Goal: Task Accomplishment & Management: Understand process/instructions

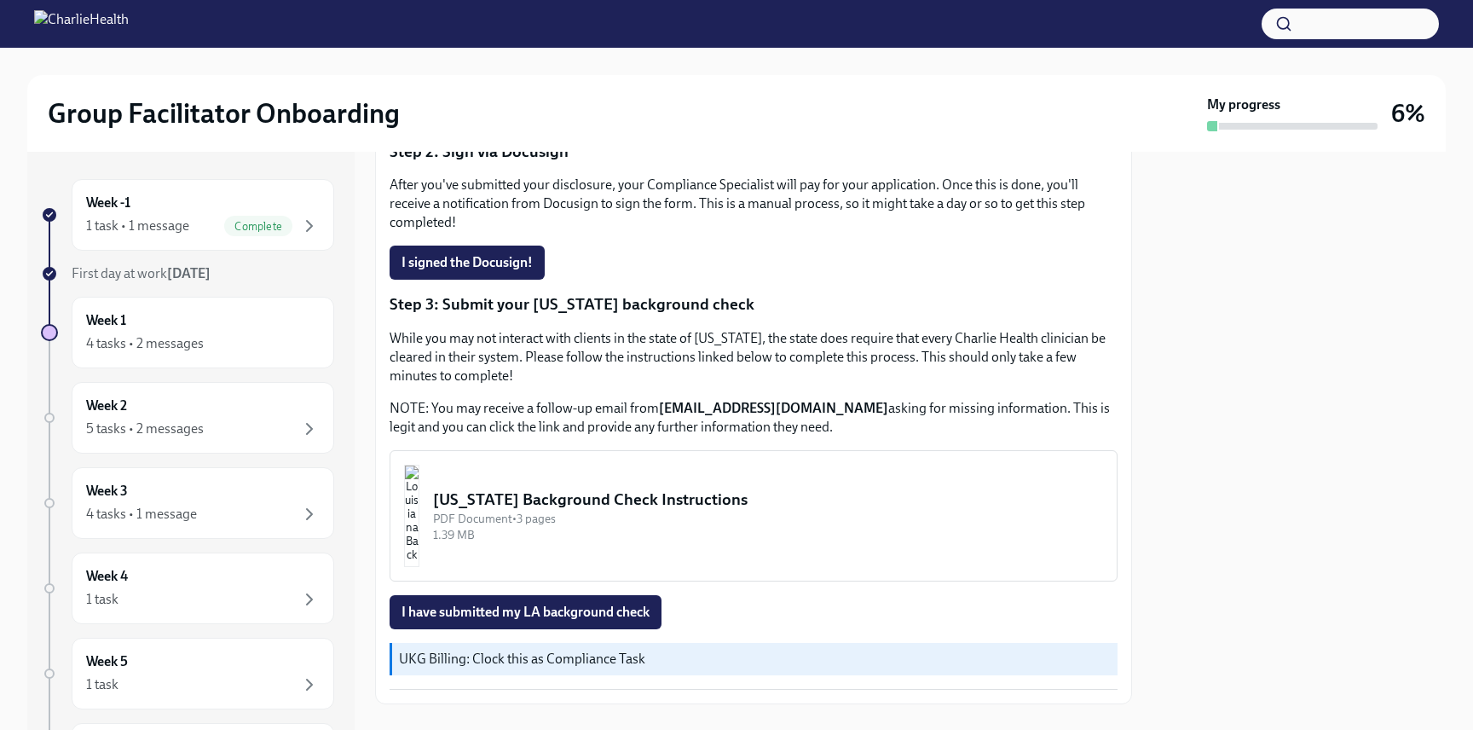
scroll to position [422, 0]
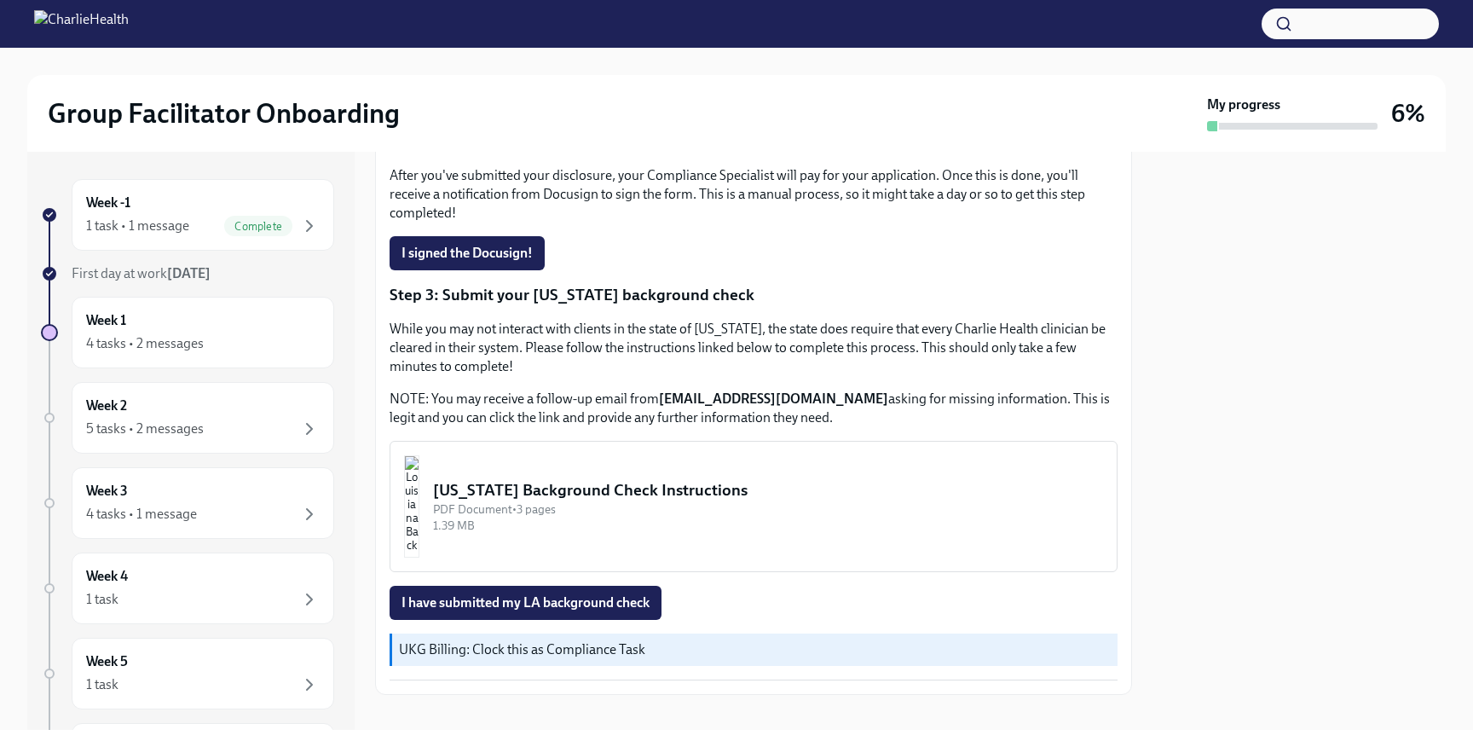
click at [598, 479] on div "[US_STATE] Background Check Instructions" at bounding box center [768, 490] width 670 height 22
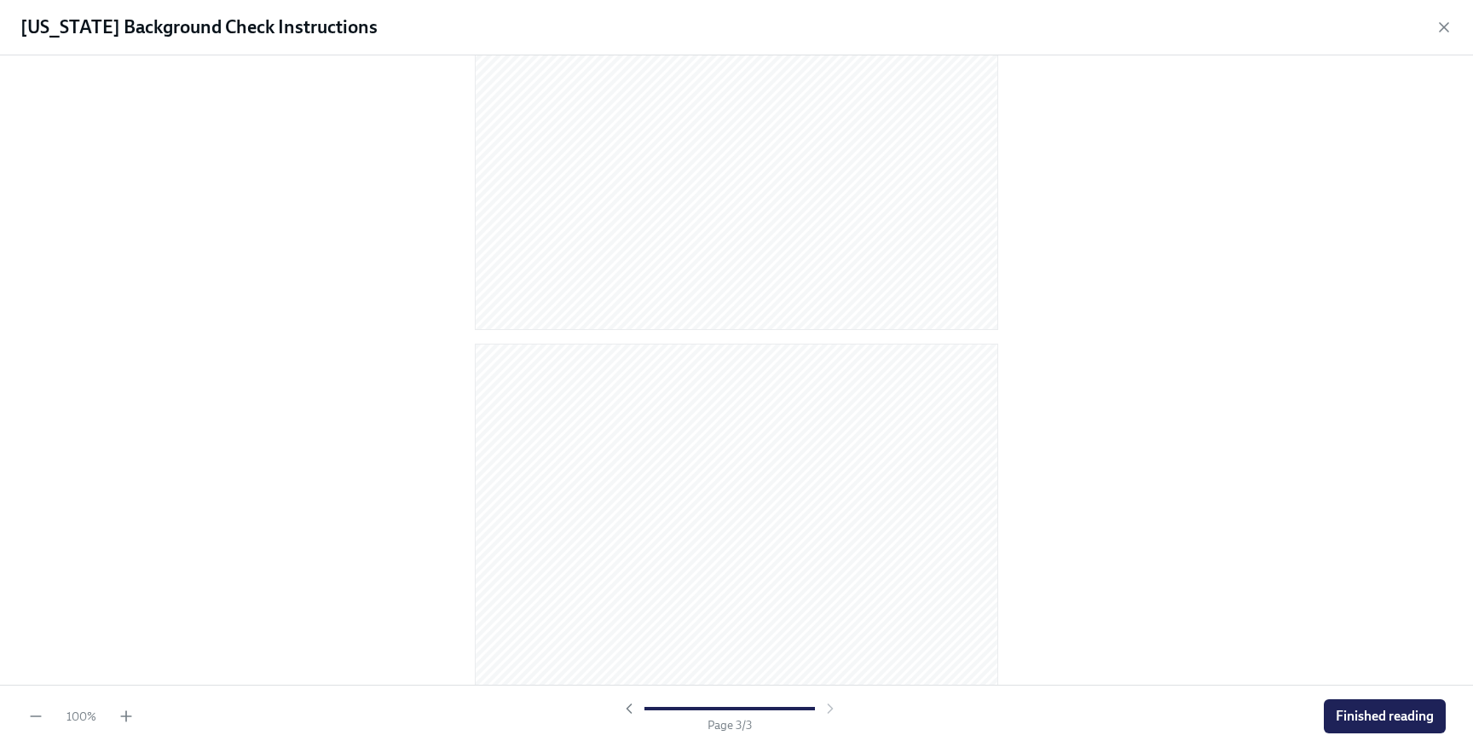
scroll to position [1456, 0]
click at [1364, 711] on span "Finished reading" at bounding box center [1385, 716] width 98 height 17
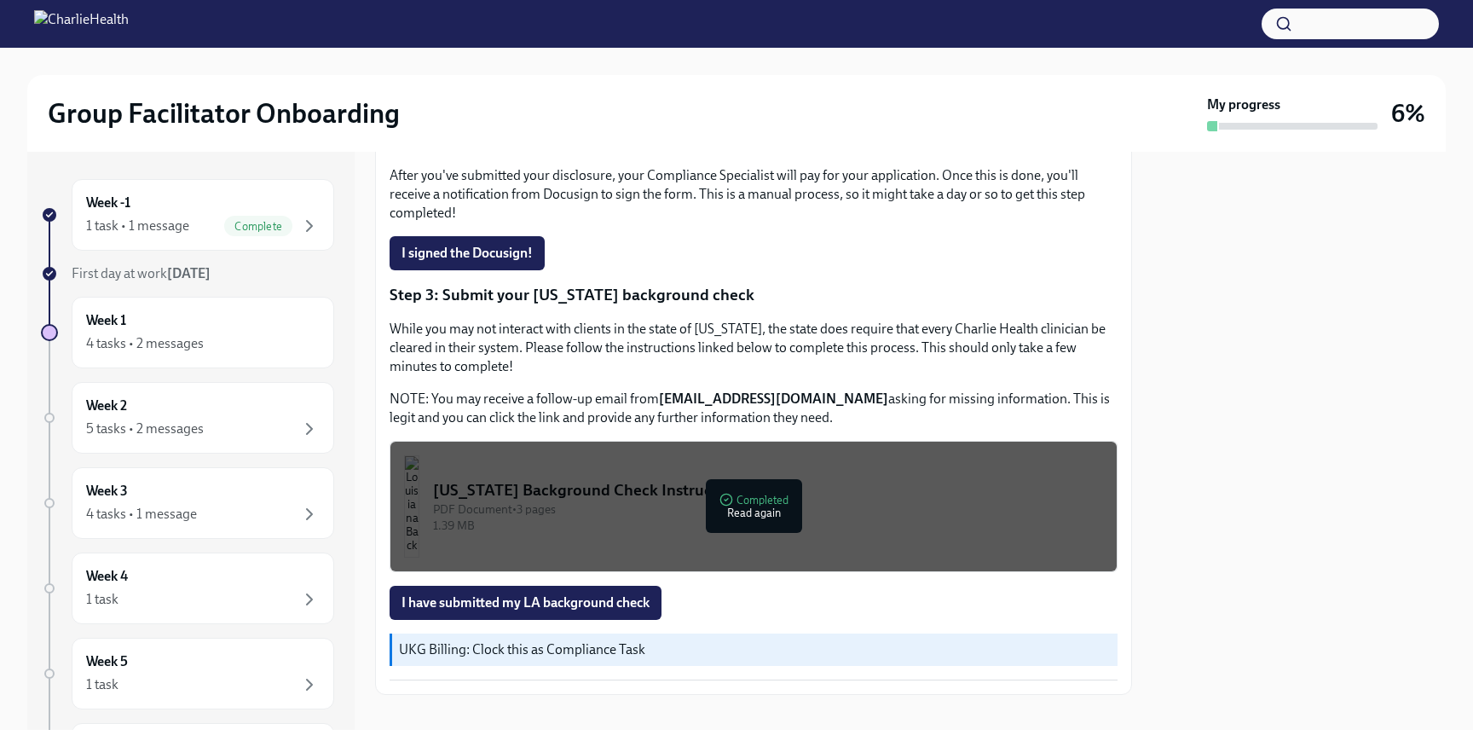
scroll to position [423, 0]
click at [1269, 426] on div at bounding box center [1299, 441] width 293 height 578
click at [498, 593] on span "I have submitted my LA background check" at bounding box center [526, 601] width 248 height 17
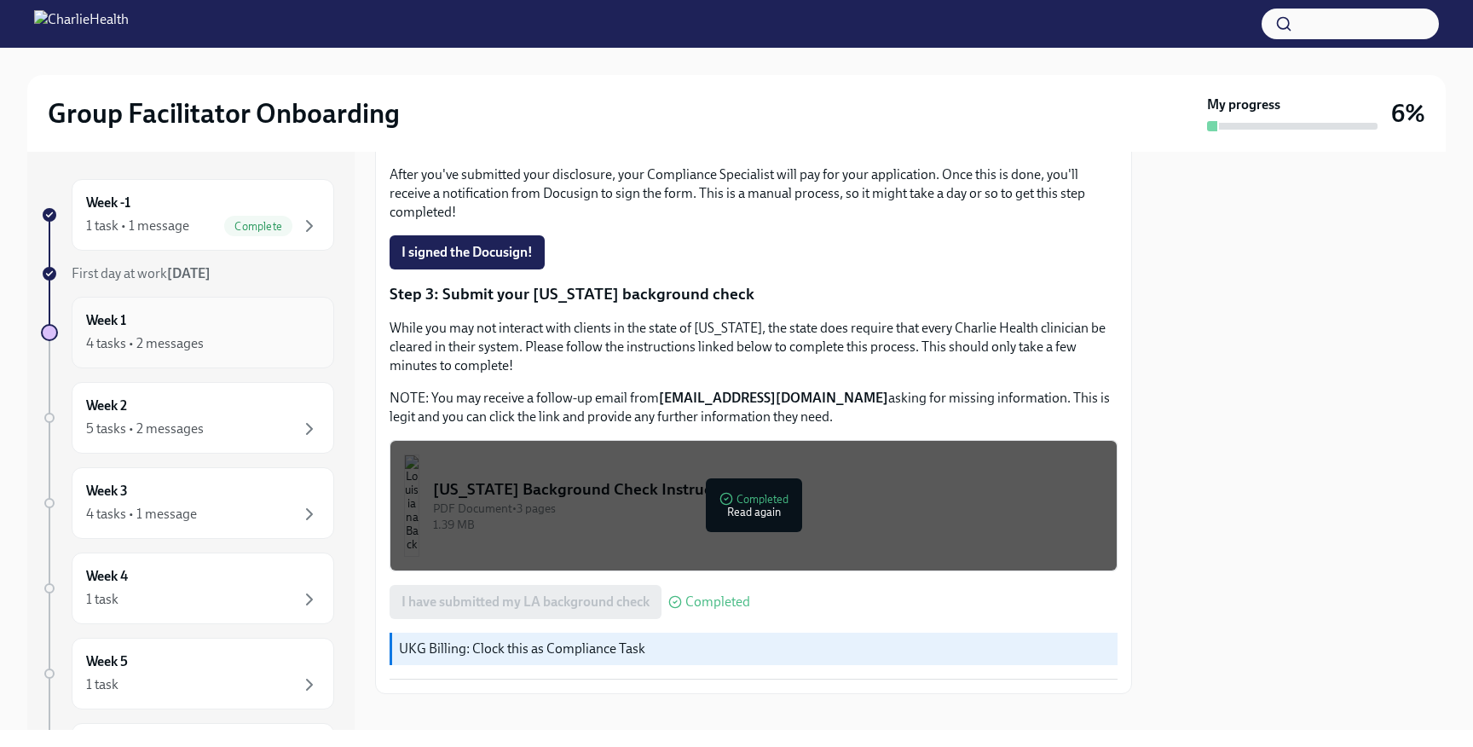
click at [111, 338] on div "4 tasks • 2 messages" at bounding box center [145, 343] width 118 height 19
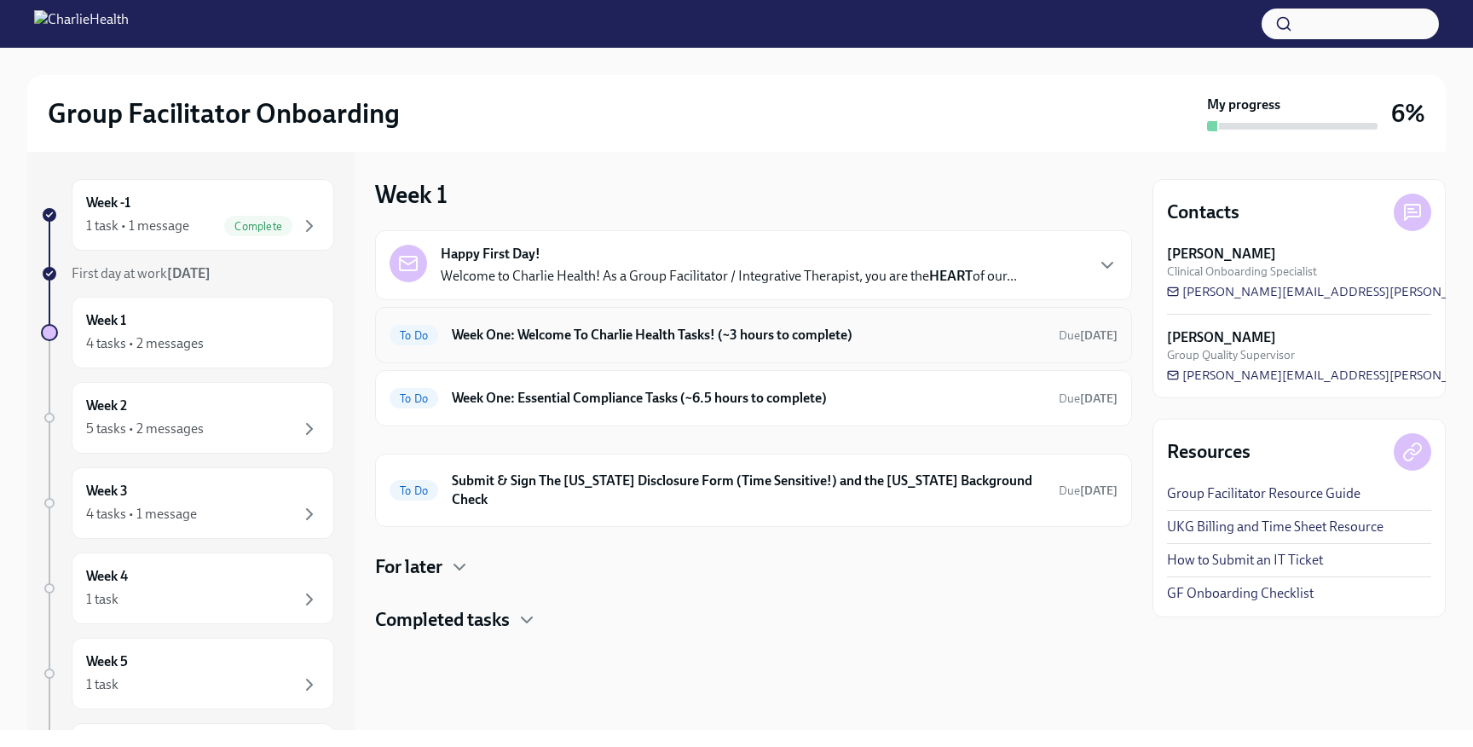
click at [682, 337] on h6 "Week One: Welcome To Charlie Health Tasks! (~3 hours to complete)" at bounding box center [748, 335] width 593 height 19
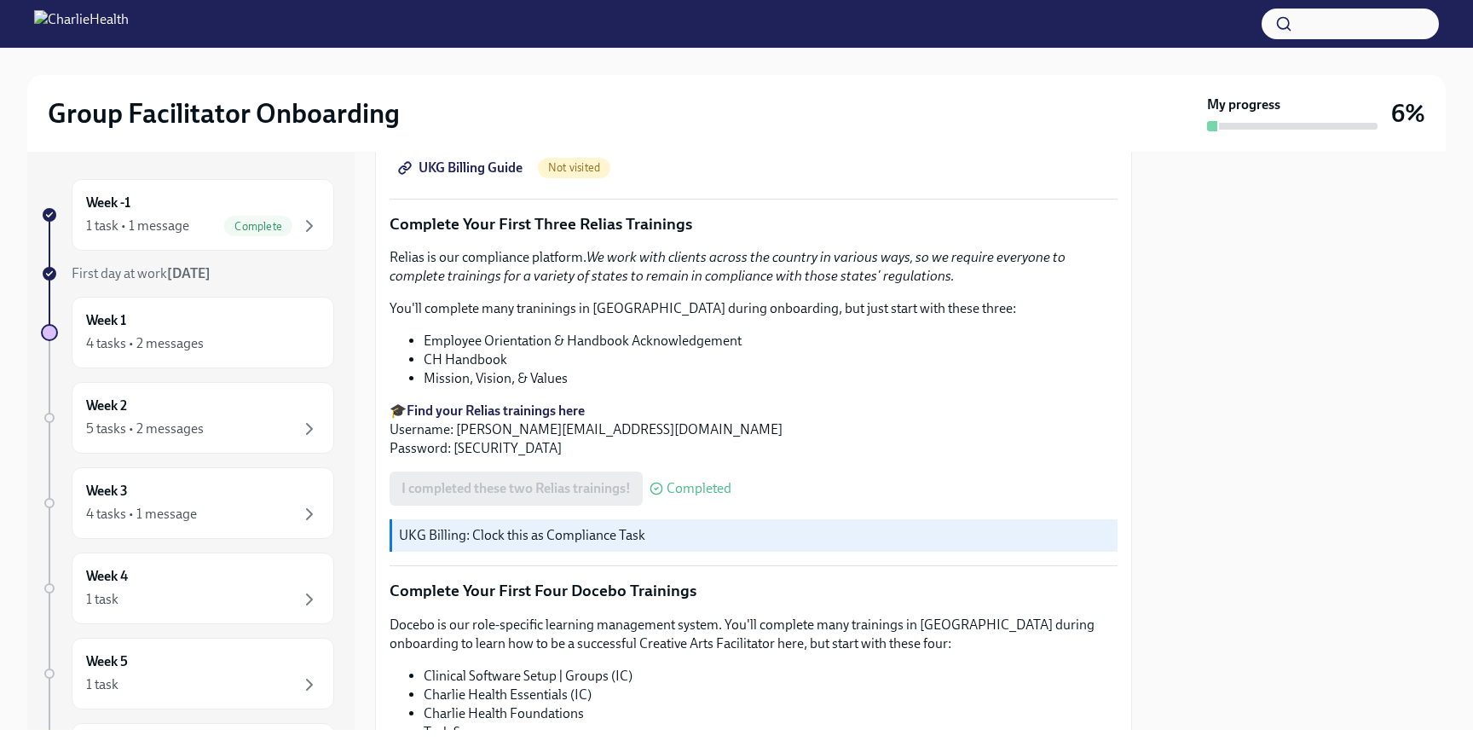
scroll to position [1987, 0]
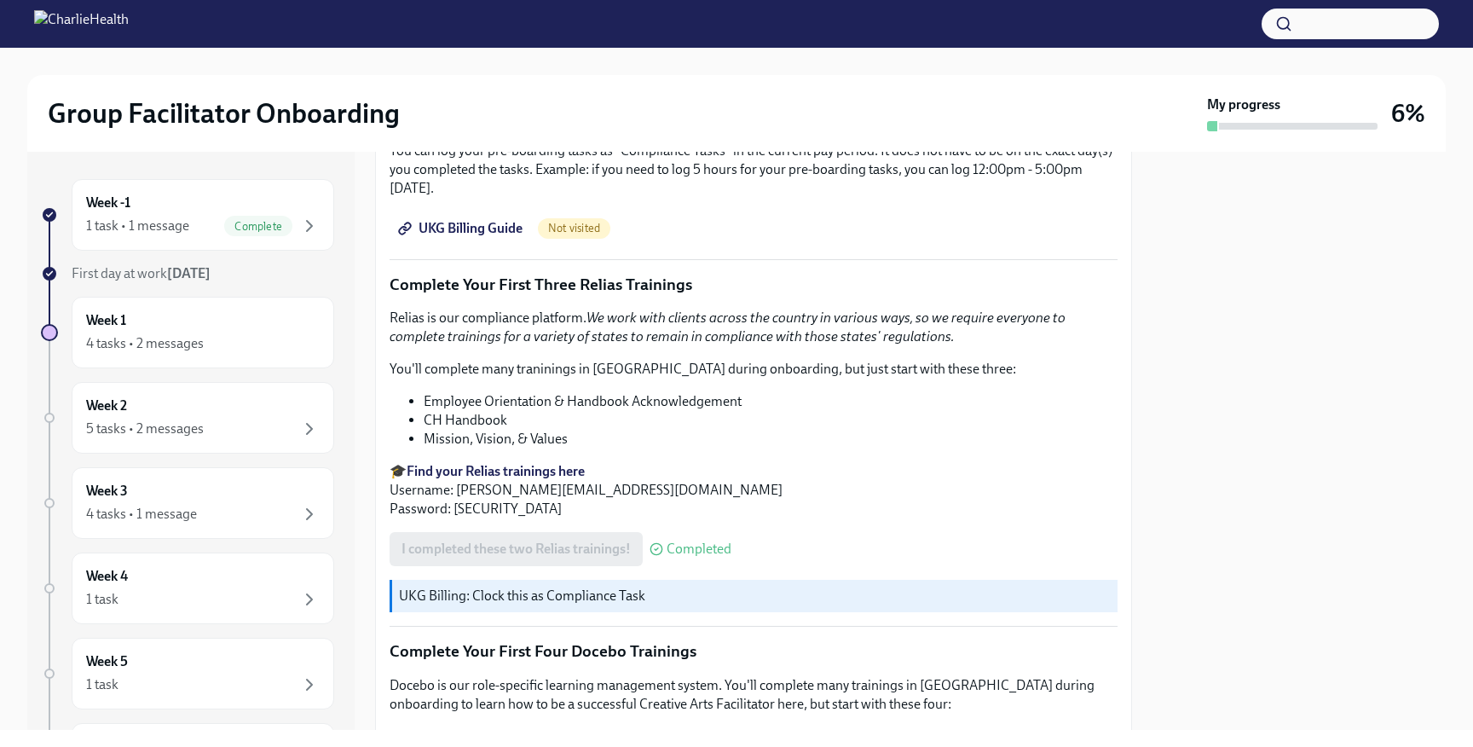
click at [583, 222] on span "Not visited" at bounding box center [574, 228] width 72 height 13
click at [523, 220] on span "UKG Billing Guide" at bounding box center [462, 228] width 121 height 17
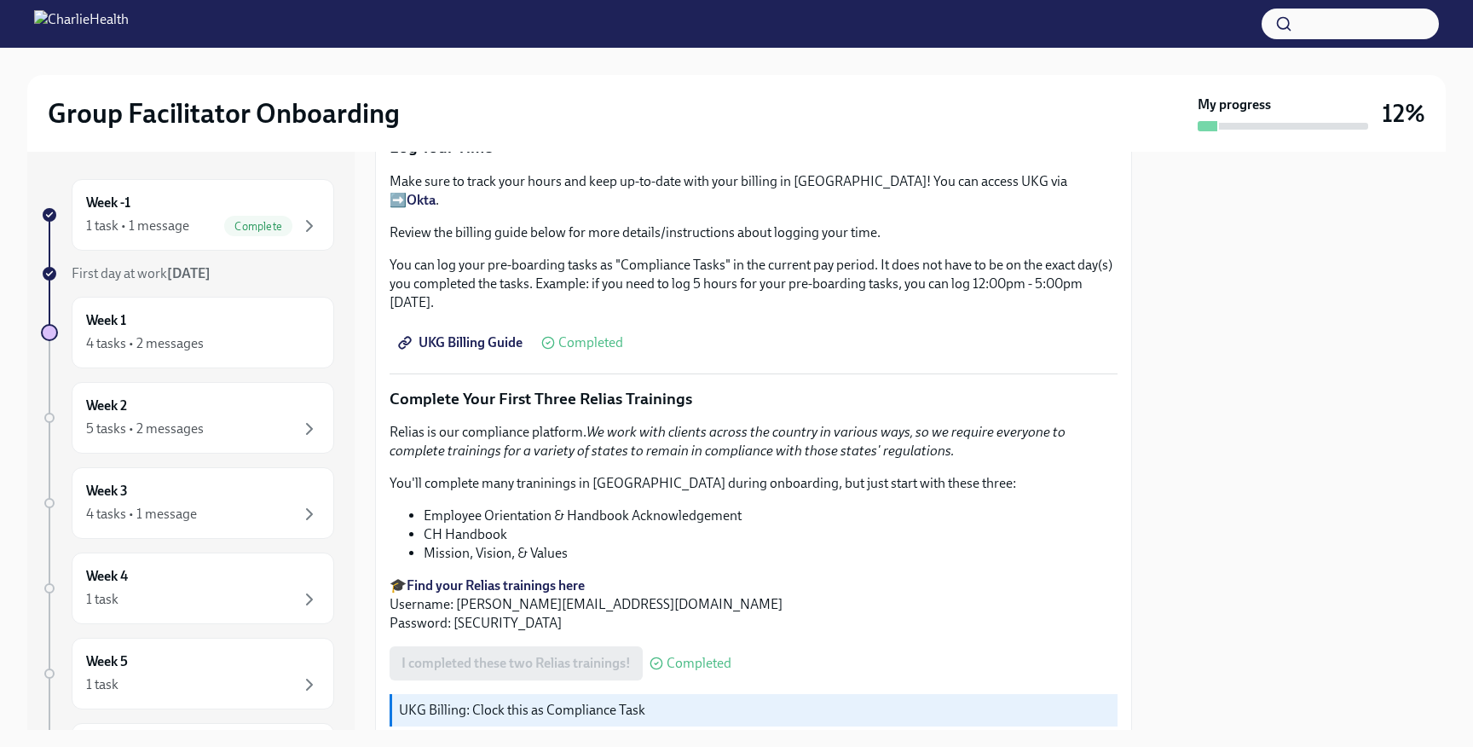
scroll to position [2324, 0]
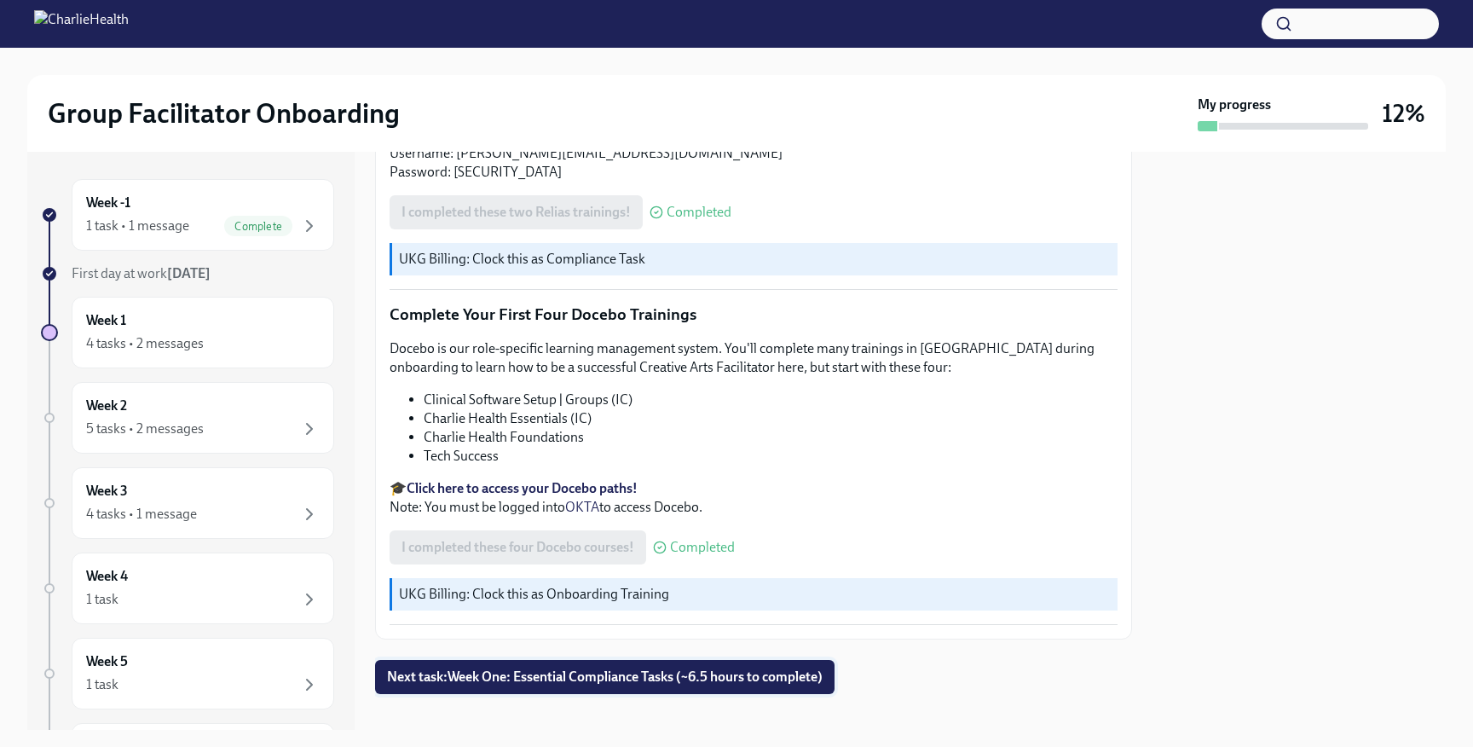
click at [506, 668] on span "Next task : Week One: Essential Compliance Tasks (~6.5 hours to complete)" at bounding box center [605, 676] width 436 height 17
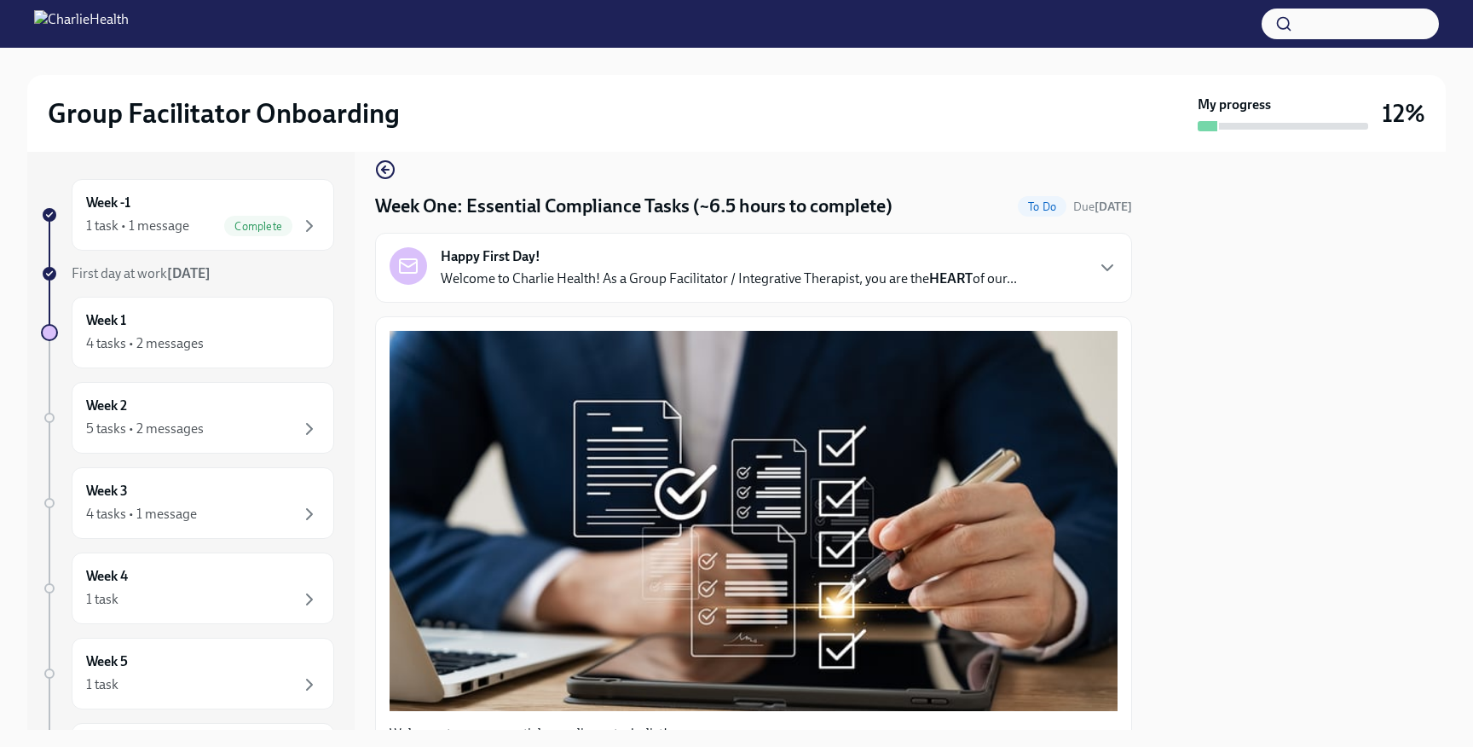
scroll to position [19, 0]
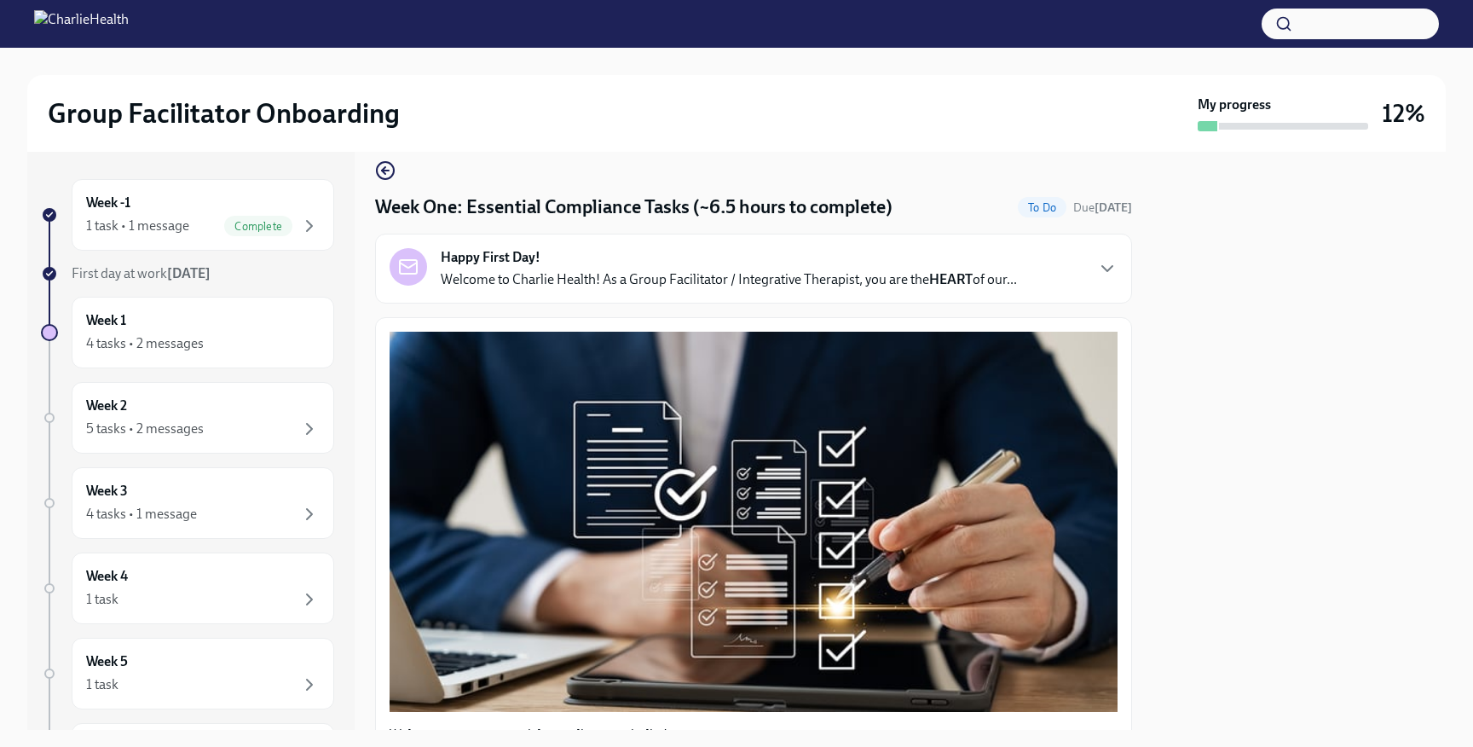
click at [784, 282] on p "Welcome to Charlie Health! As a Group Facilitator / Integrative Therapist, you …" at bounding box center [729, 279] width 576 height 19
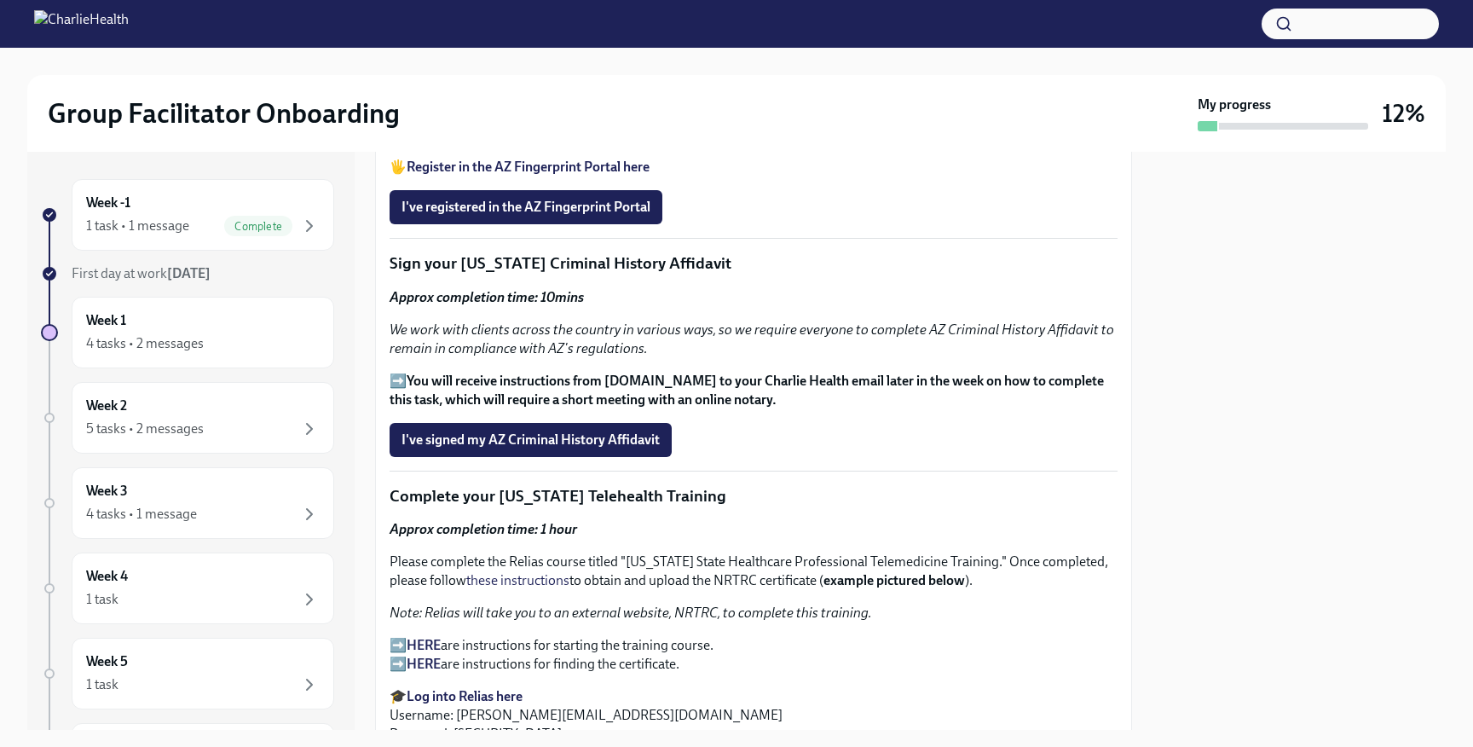
scroll to position [2436, 0]
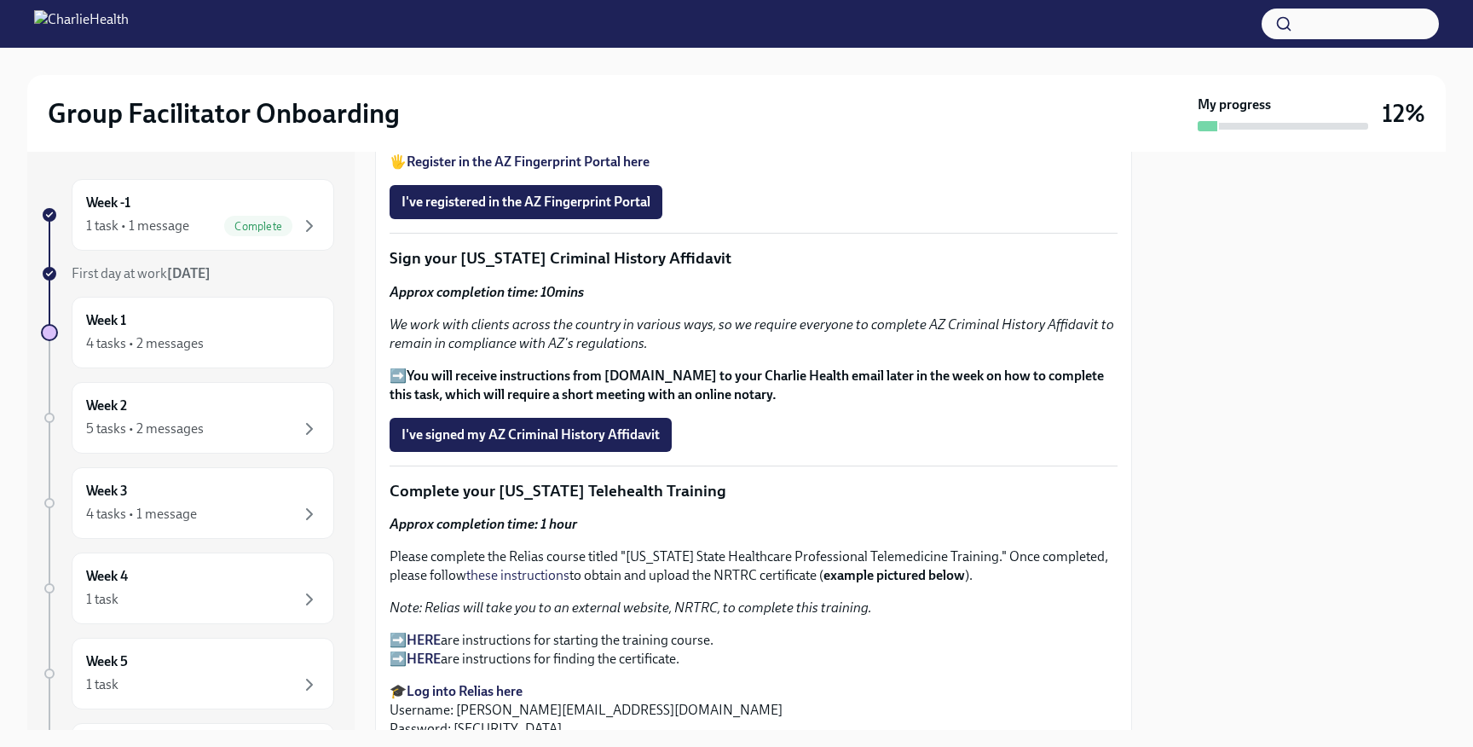
click at [520, 137] on strong "THESE instructions" at bounding box center [543, 129] width 113 height 16
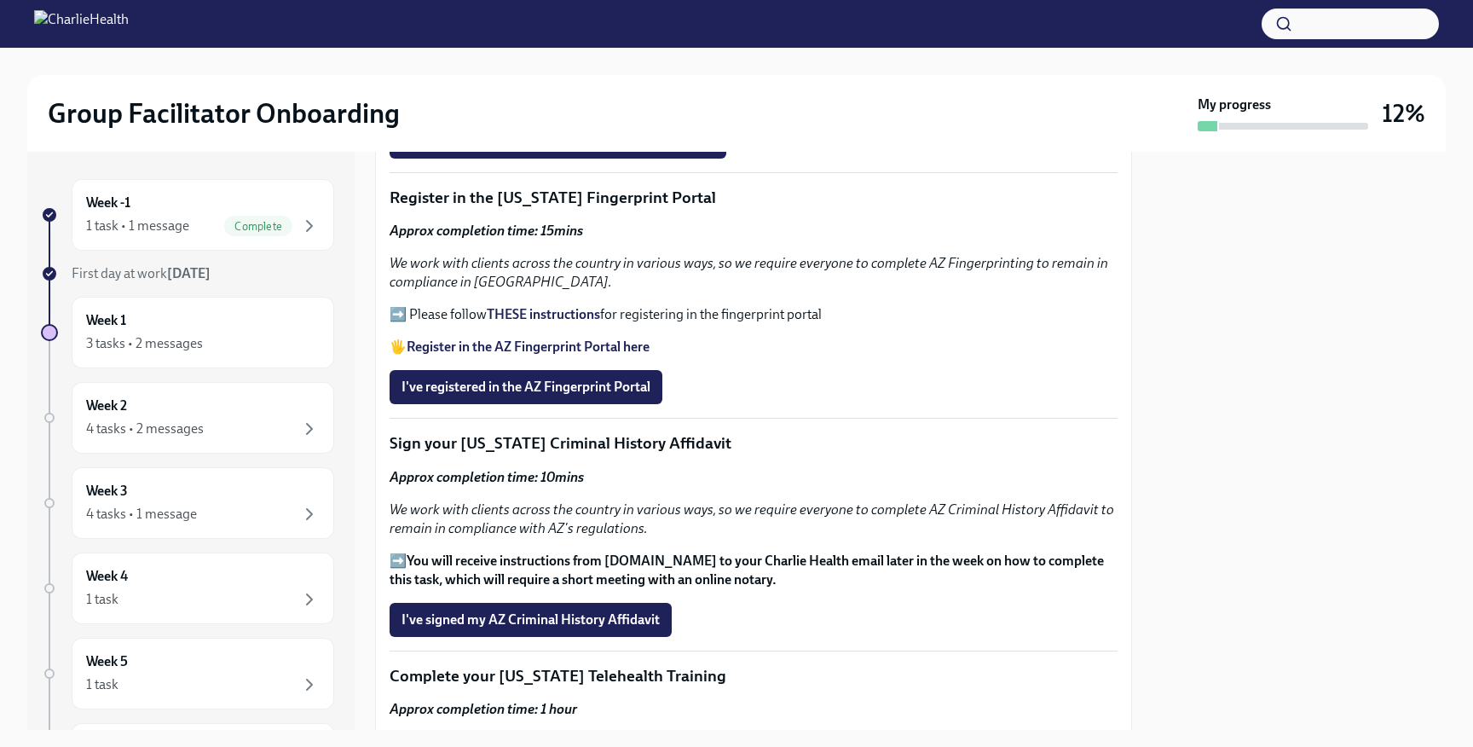
scroll to position [1787, 0]
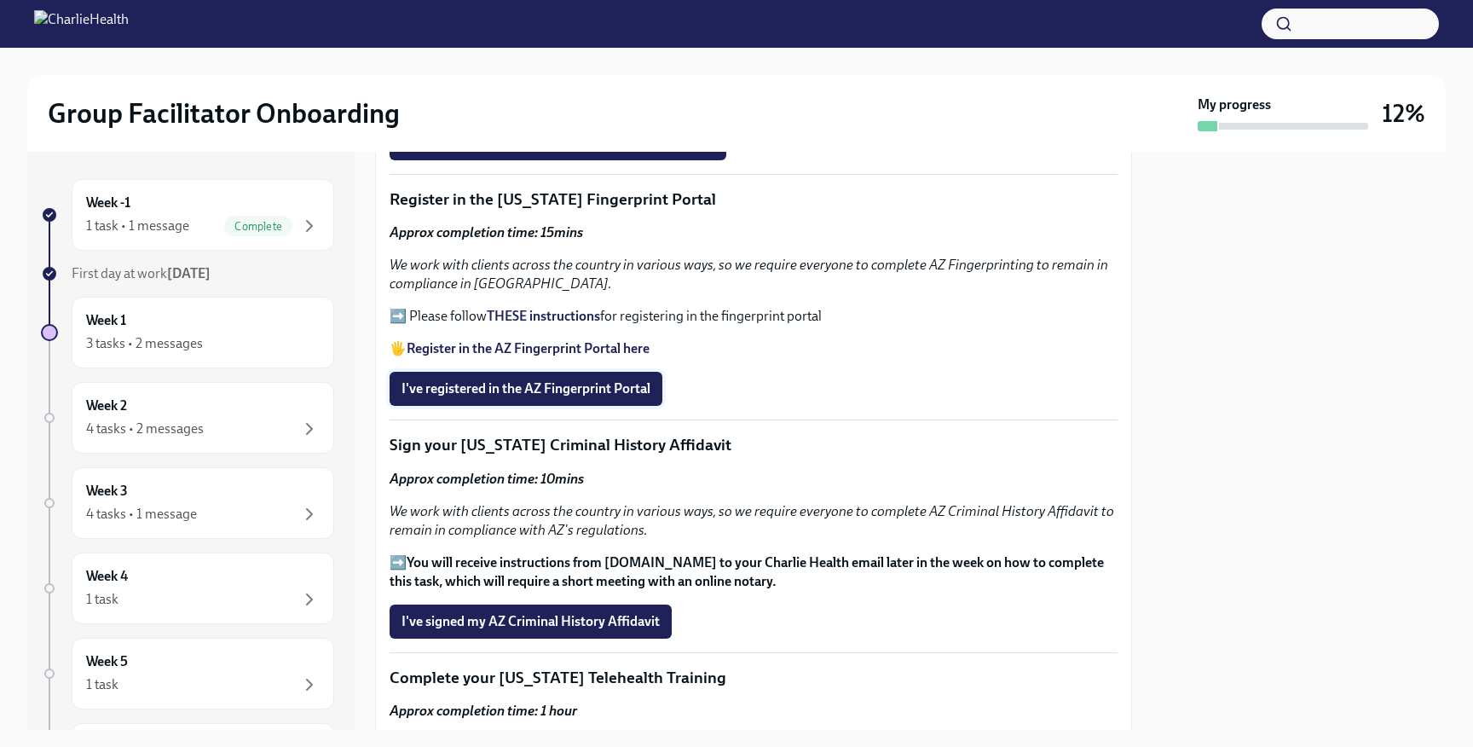
click at [526, 392] on span "I've registered in the AZ Fingerprint Portal" at bounding box center [526, 388] width 249 height 17
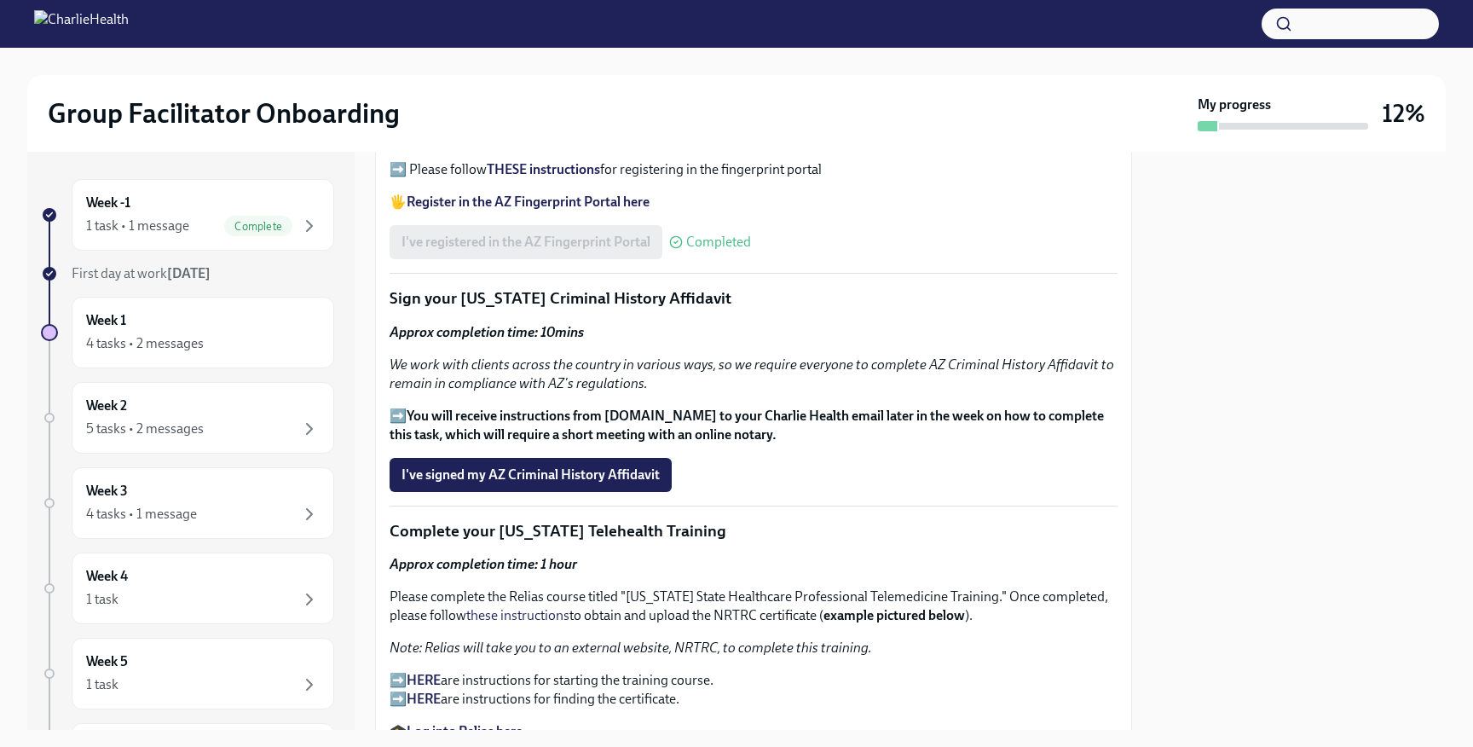
scroll to position [1948, 0]
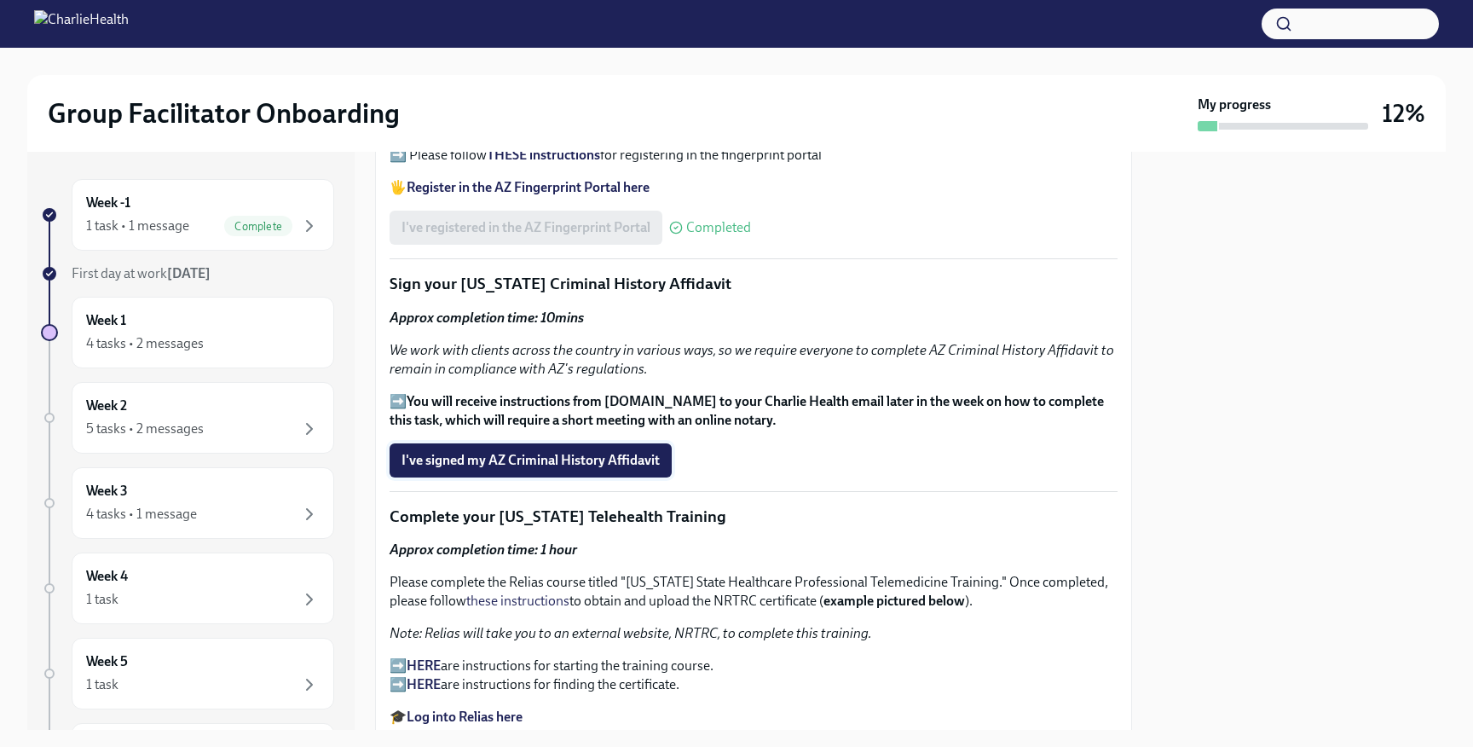
click at [539, 466] on span "I've signed my AZ Criminal History Affidavit" at bounding box center [531, 460] width 258 height 17
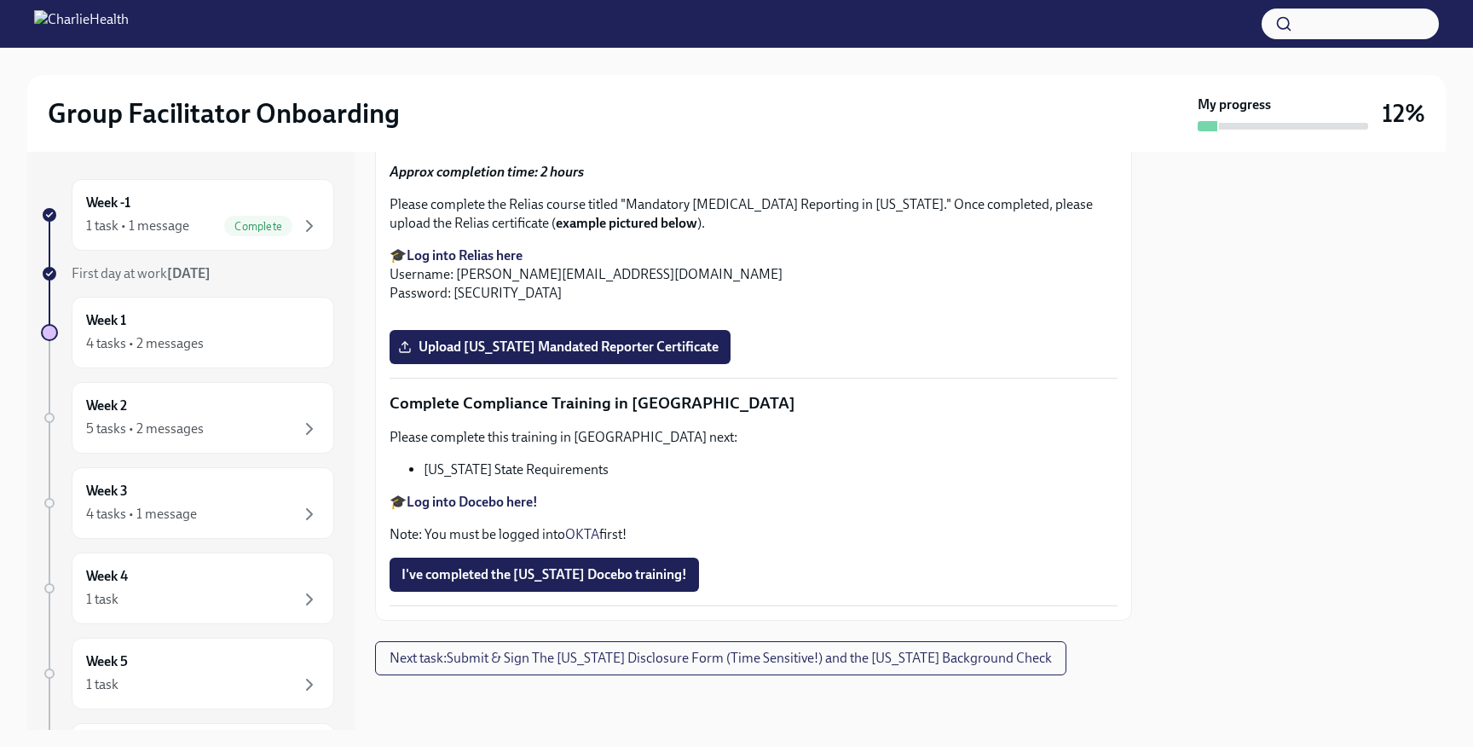
scroll to position [3772, 0]
click at [624, 650] on span "Next task : Submit & Sign The [US_STATE] Disclosure Form (Time Sensitive!) and …" at bounding box center [721, 658] width 662 height 17
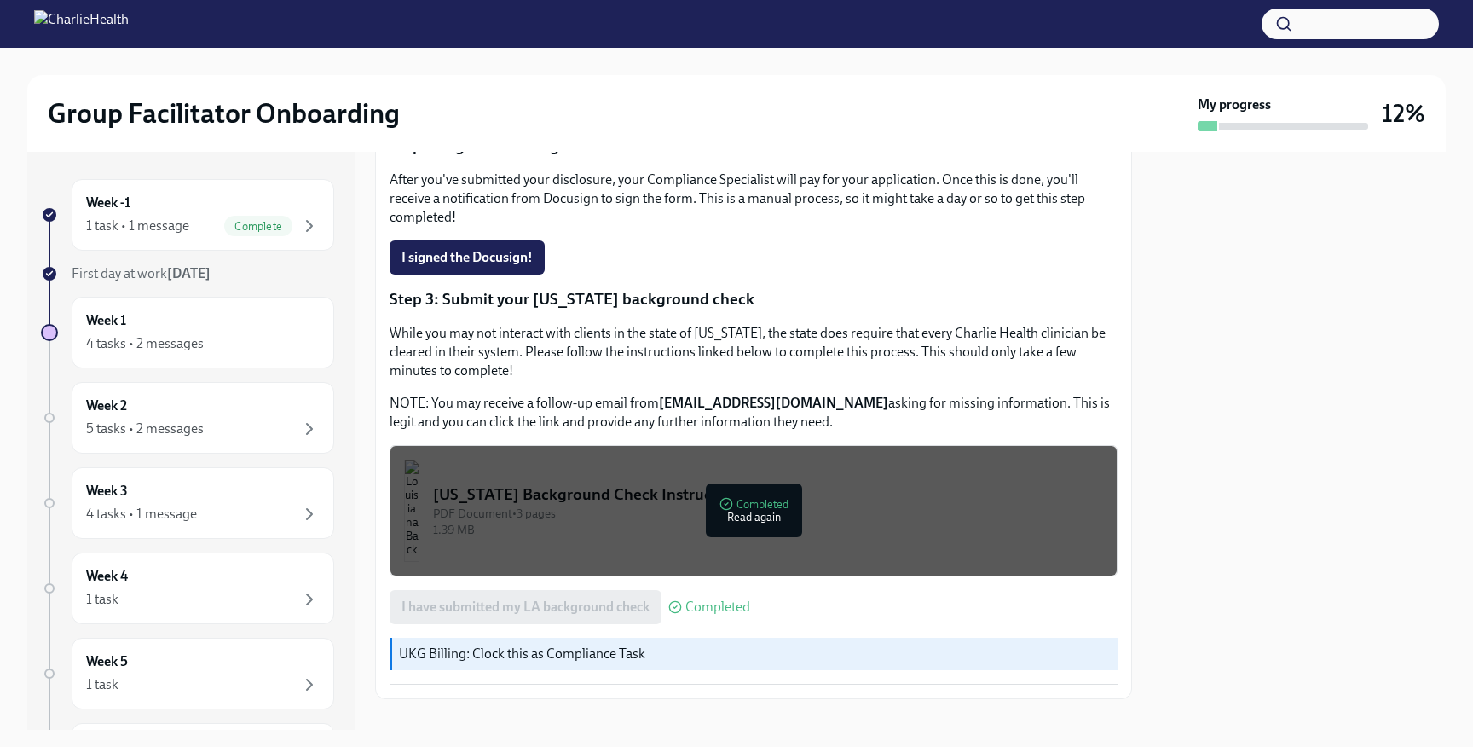
scroll to position [423, 0]
